Goal: Check status: Check status

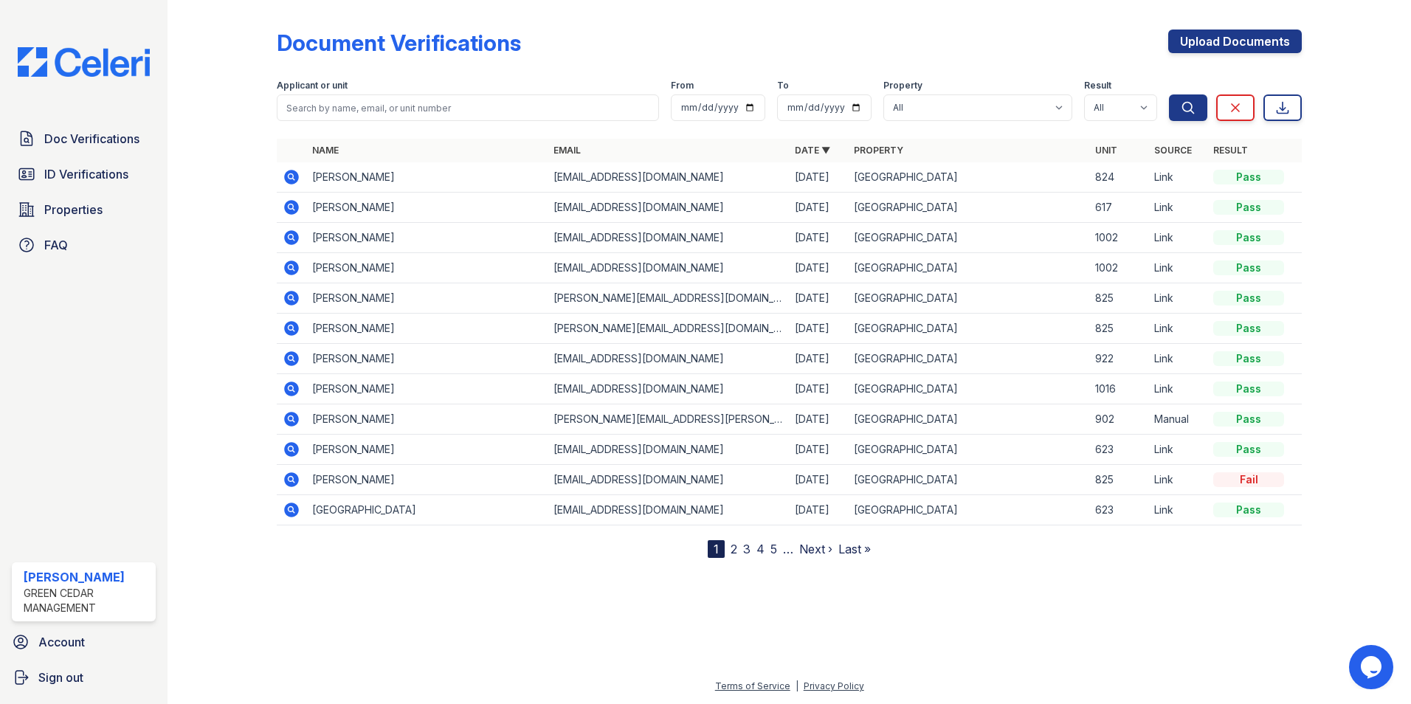
click at [293, 176] on icon at bounding box center [292, 177] width 18 height 18
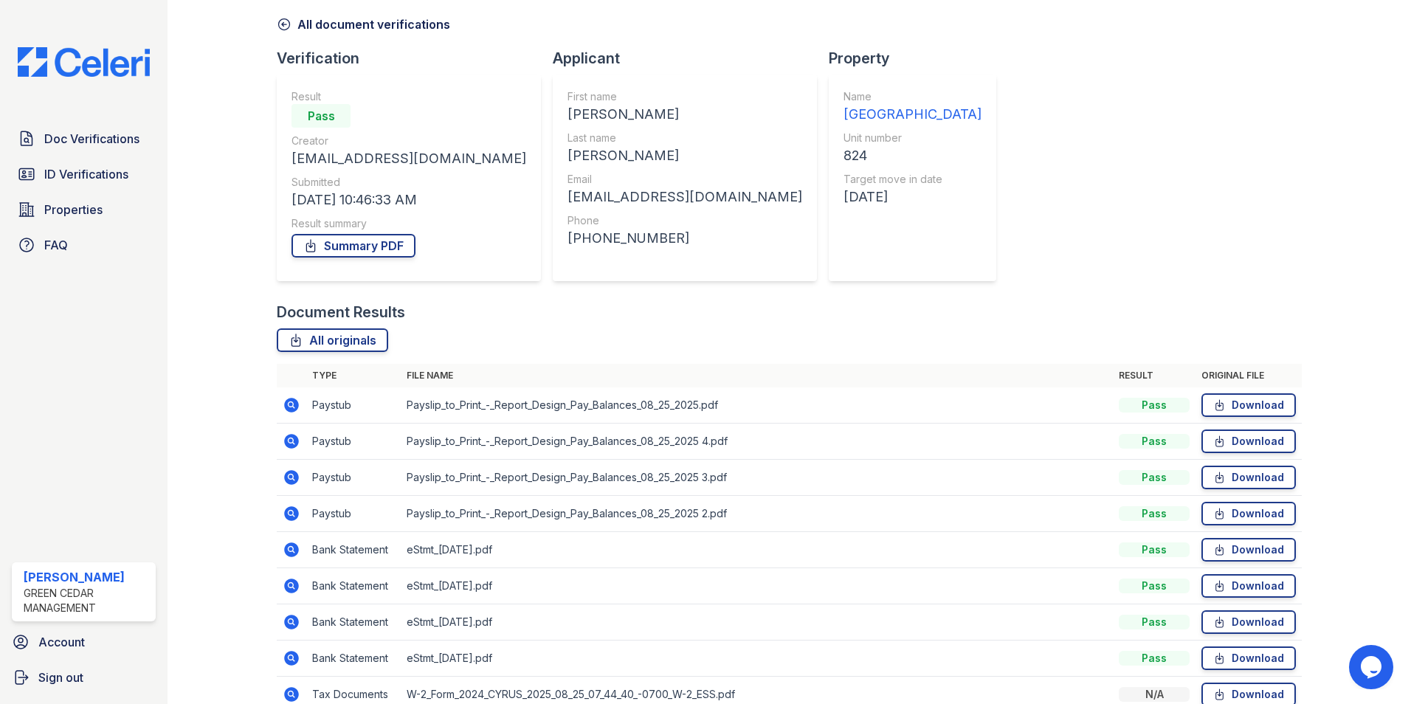
scroll to position [135, 0]
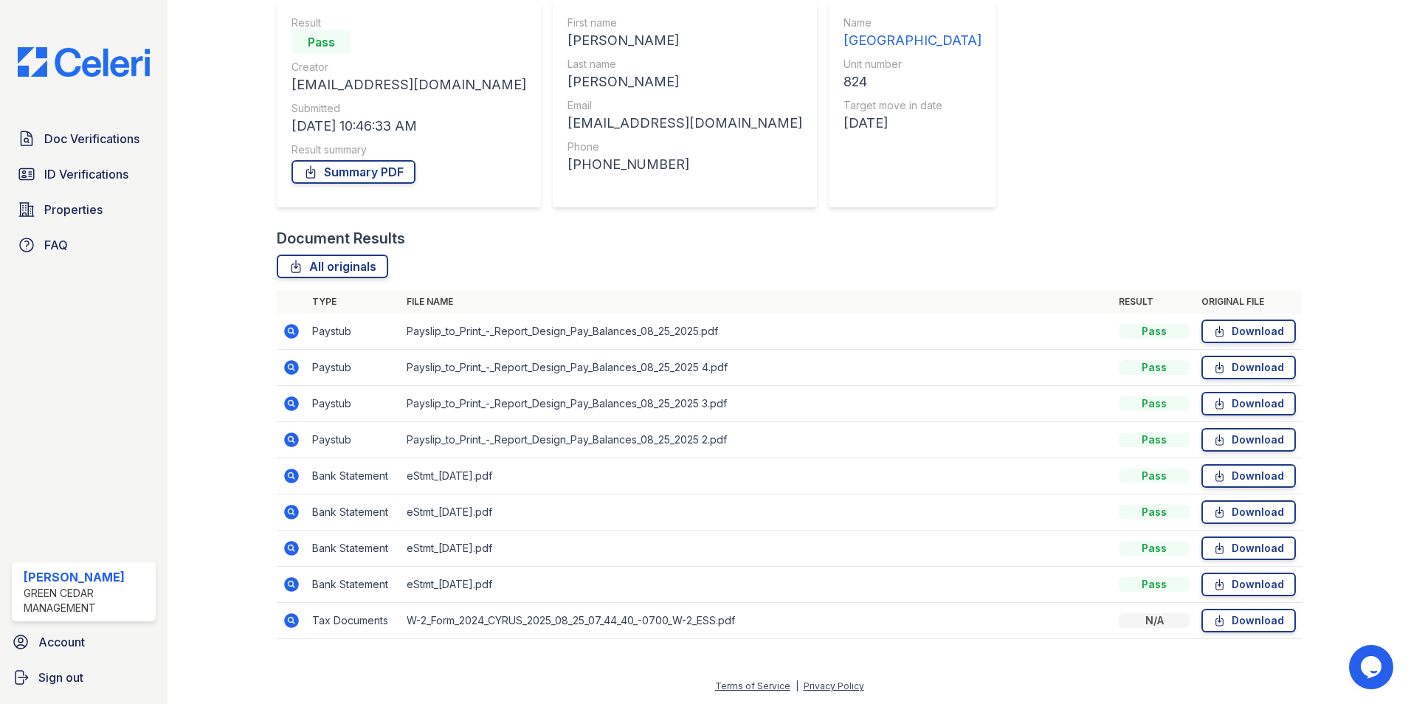
click at [291, 614] on icon at bounding box center [291, 620] width 15 height 15
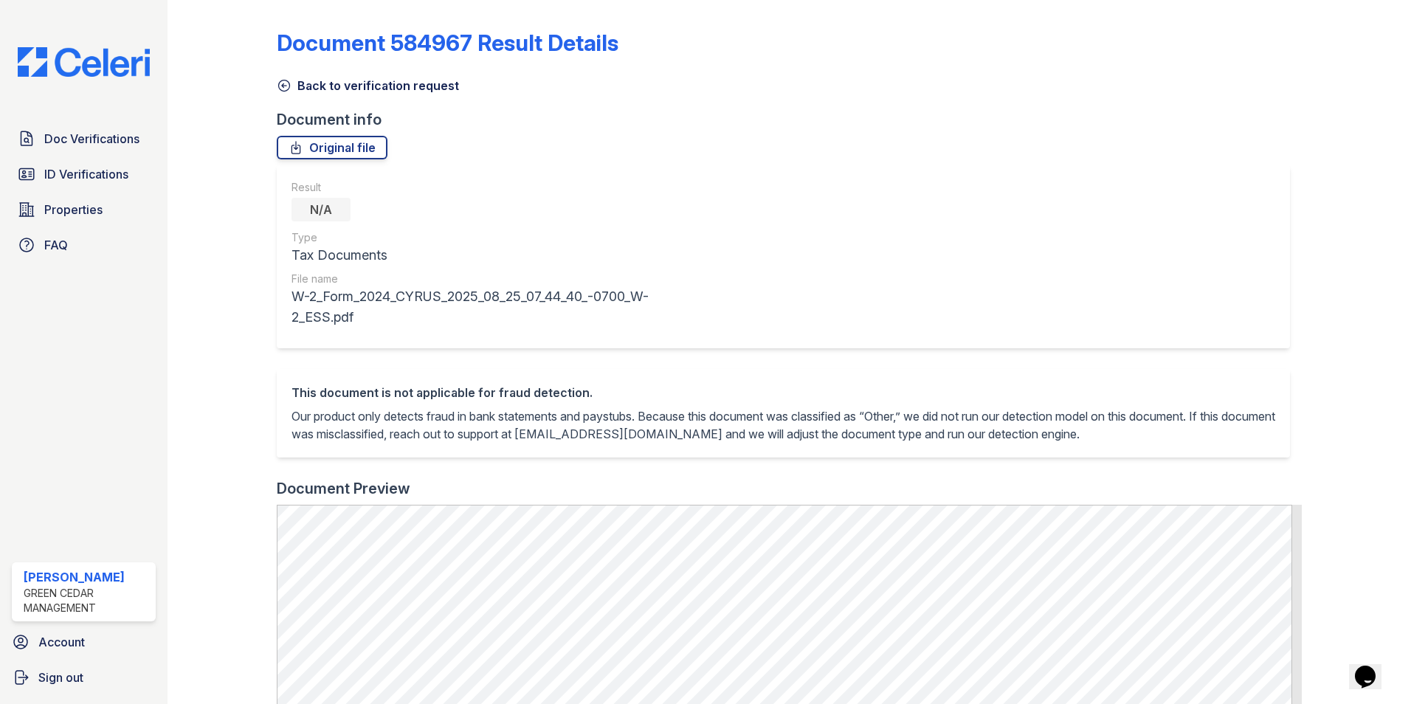
click at [281, 86] on icon at bounding box center [284, 85] width 15 height 15
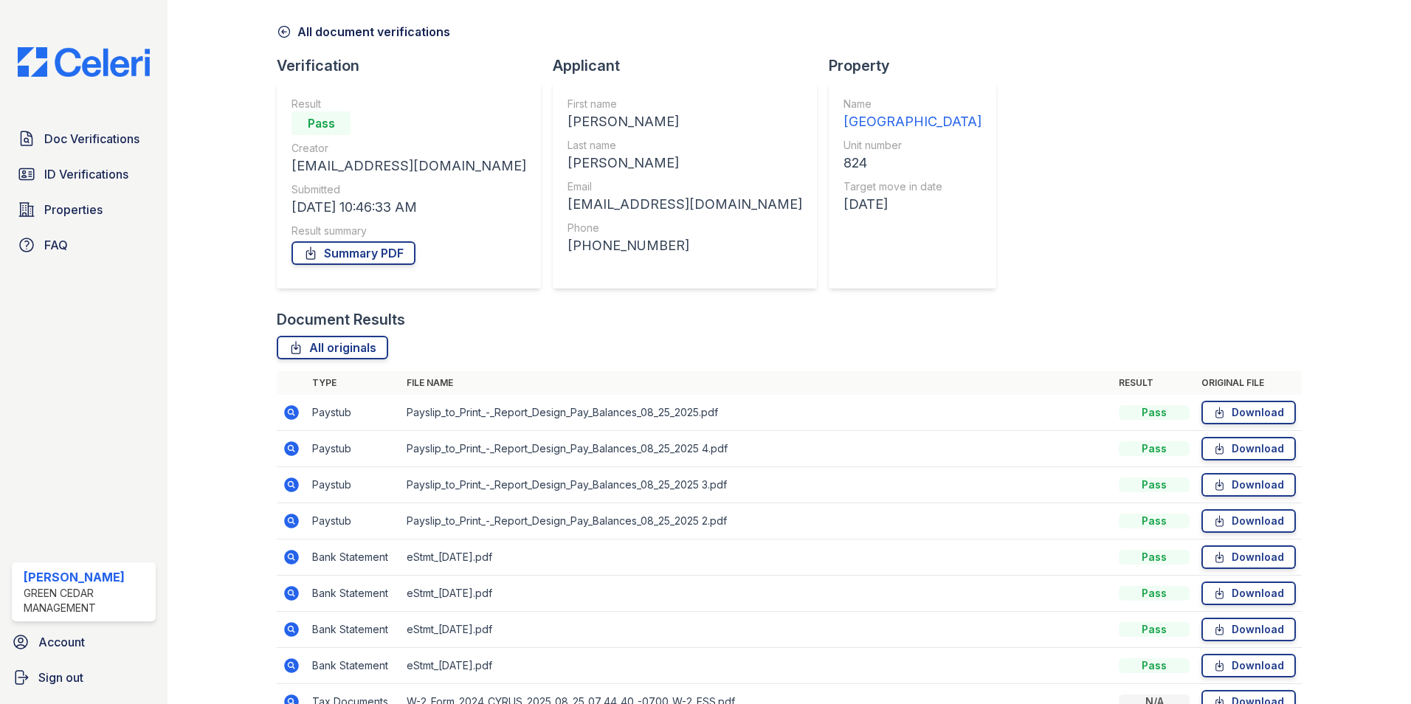
scroll to position [135, 0]
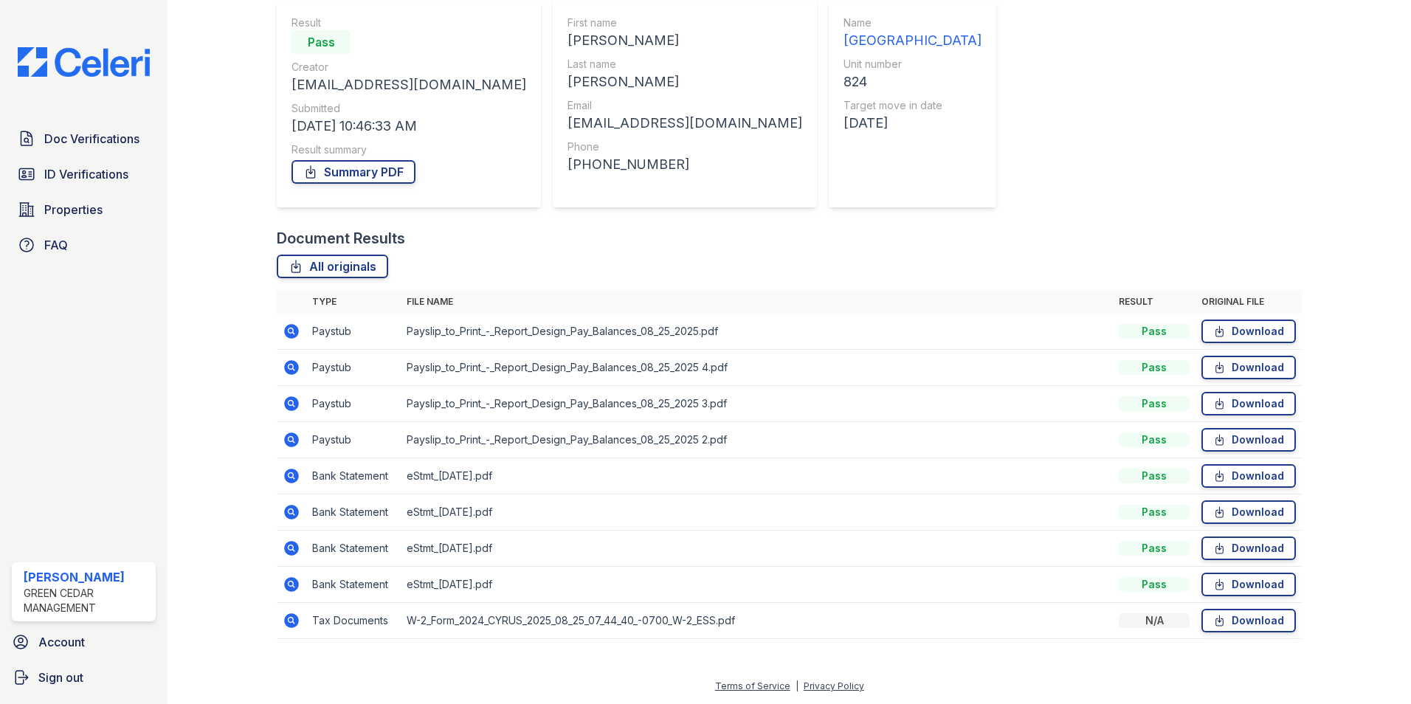
click at [291, 435] on icon at bounding box center [291, 439] width 15 height 15
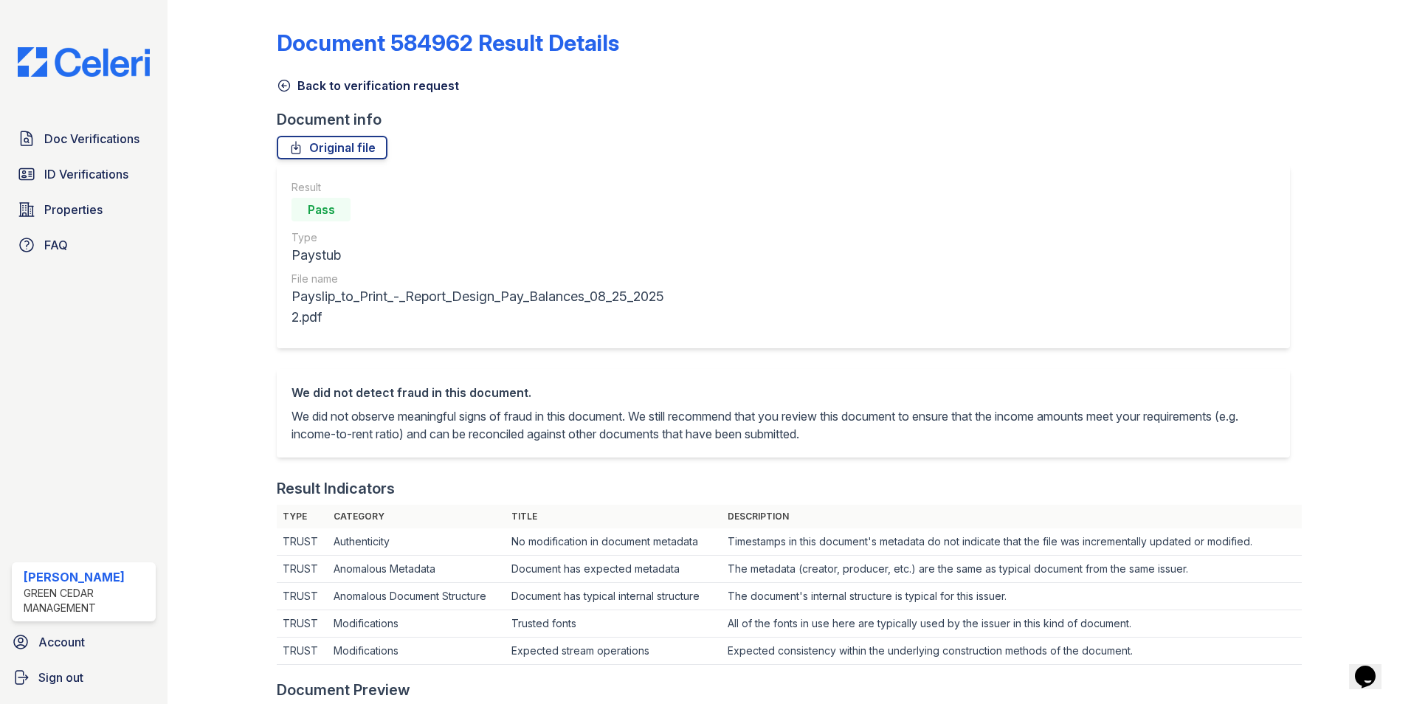
click at [287, 89] on icon at bounding box center [284, 85] width 15 height 15
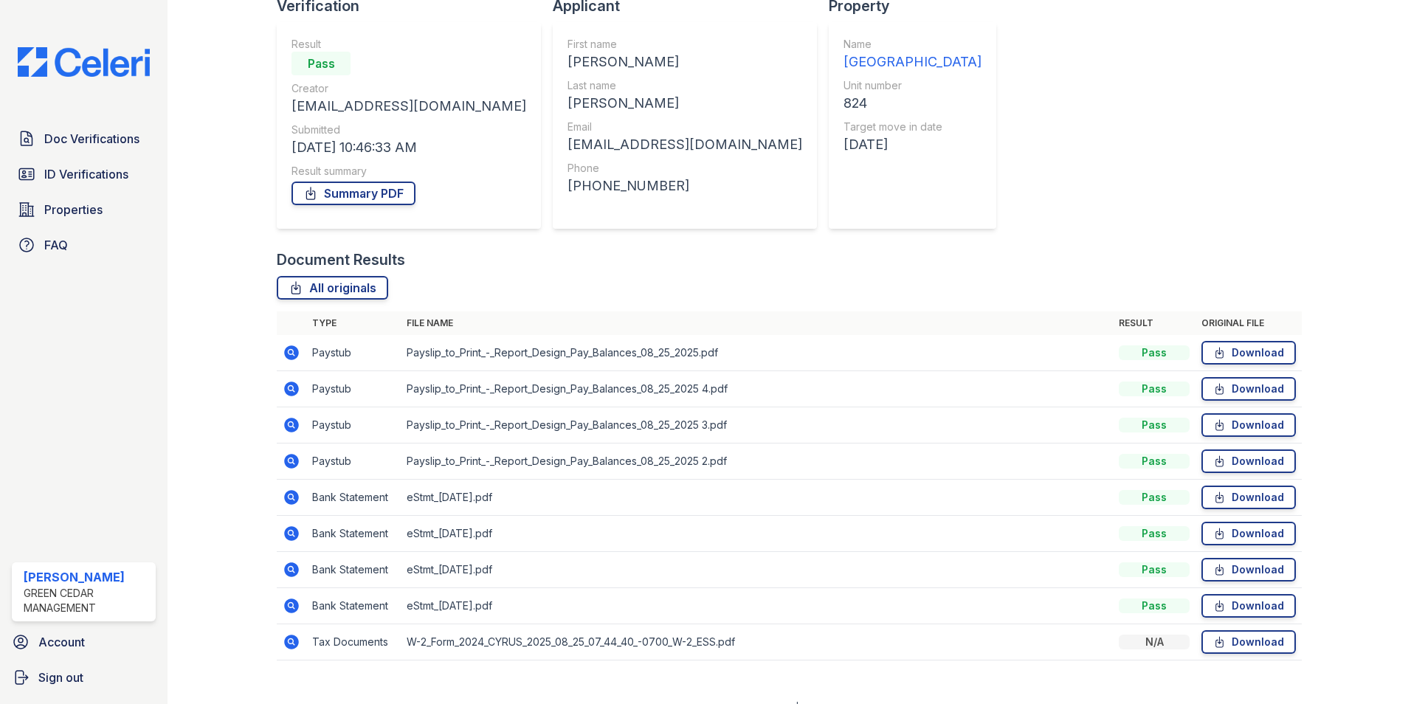
scroll to position [135, 0]
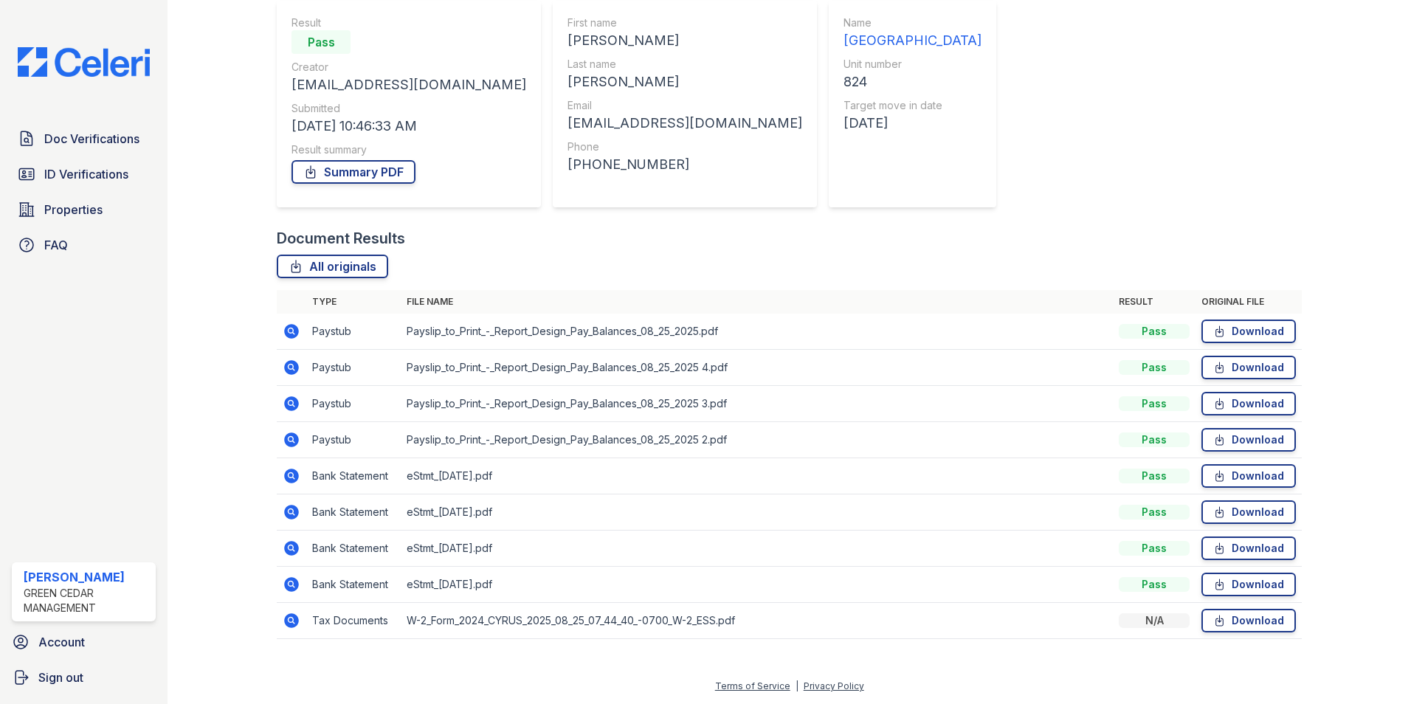
click at [284, 332] on icon at bounding box center [291, 331] width 15 height 15
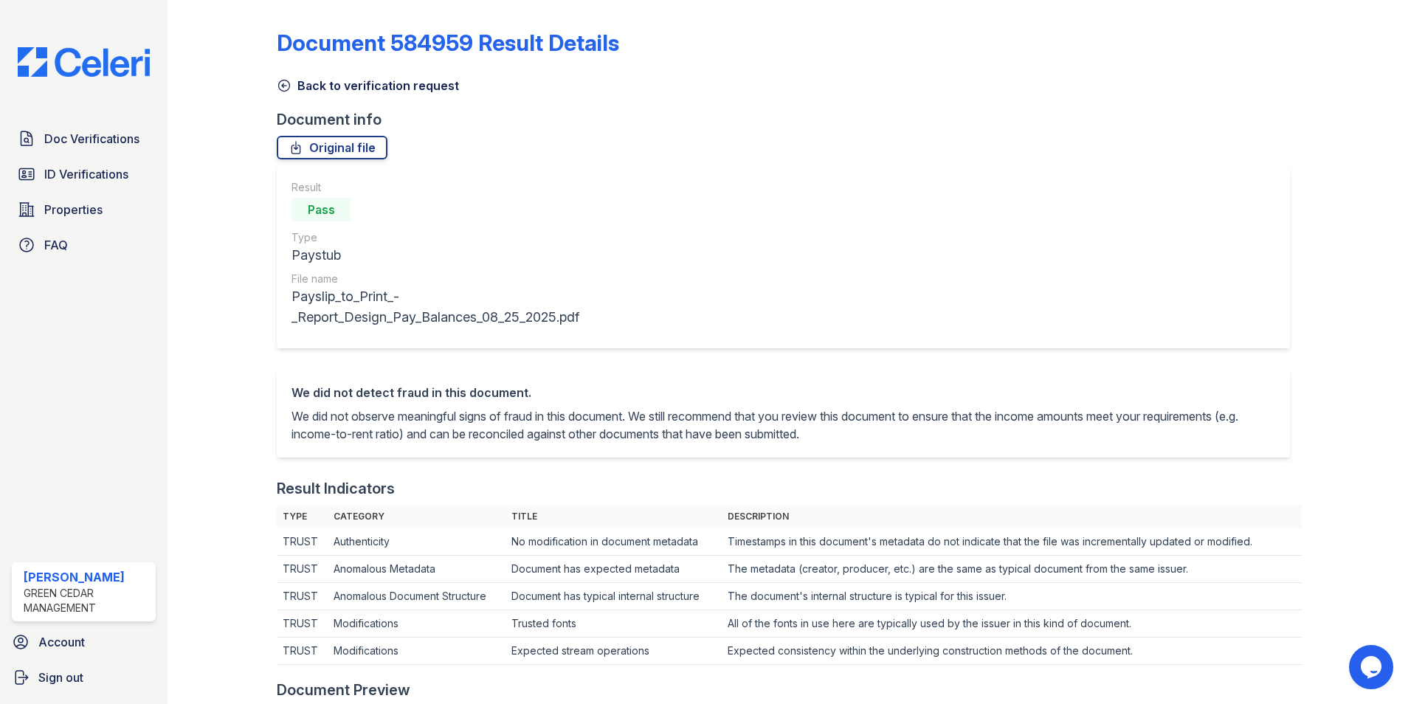
click at [283, 80] on icon at bounding box center [284, 85] width 11 height 11
